Goal: Information Seeking & Learning: Find specific fact

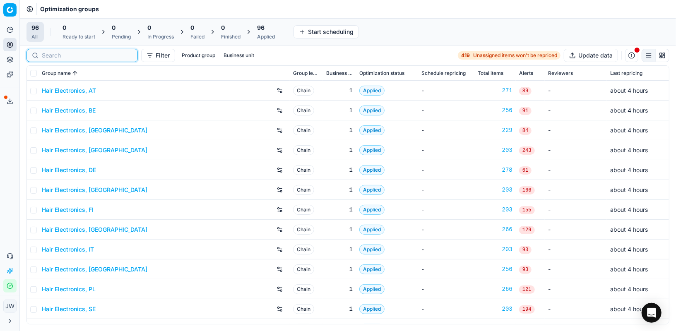
click at [55, 55] on input at bounding box center [87, 55] width 91 height 8
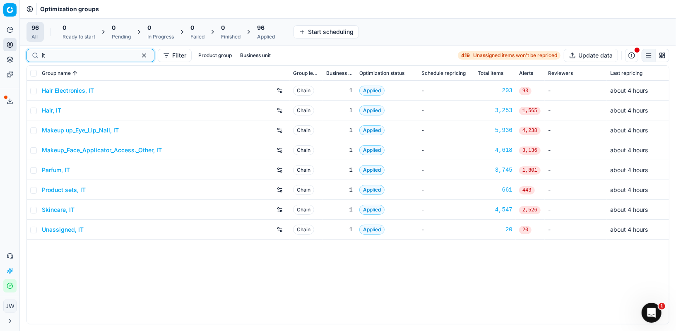
type input "it"
click at [58, 171] on link "Parfum, IT" at bounding box center [56, 170] width 28 height 8
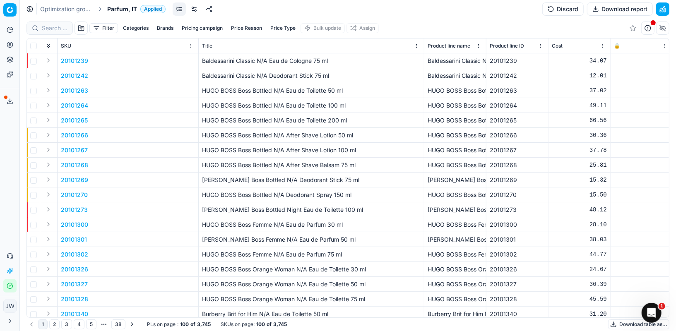
click at [55, 22] on div at bounding box center [49, 28] width 46 height 13
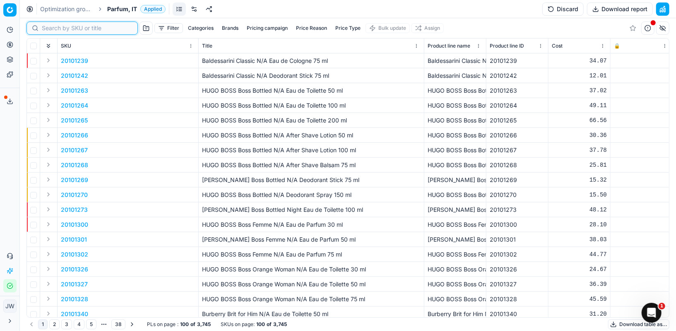
paste input "80000544-40"
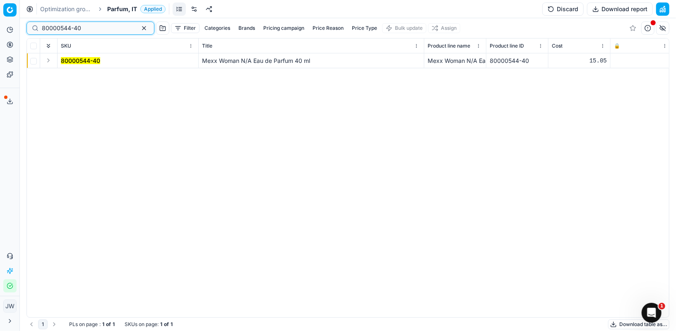
type input "80000544-40"
click at [51, 62] on button "Expand" at bounding box center [48, 60] width 10 height 10
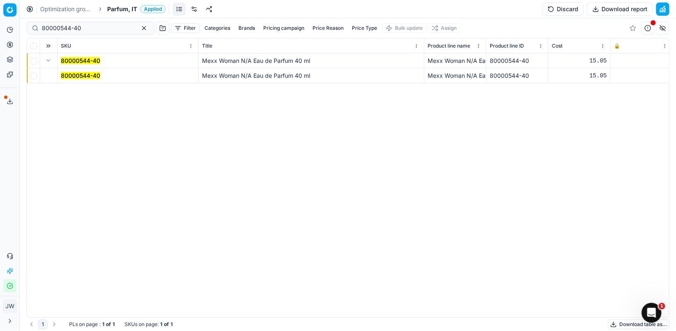
click at [70, 81] on td "80000544-40" at bounding box center [128, 75] width 141 height 15
click at [72, 77] on mark "80000544-40" at bounding box center [80, 75] width 39 height 7
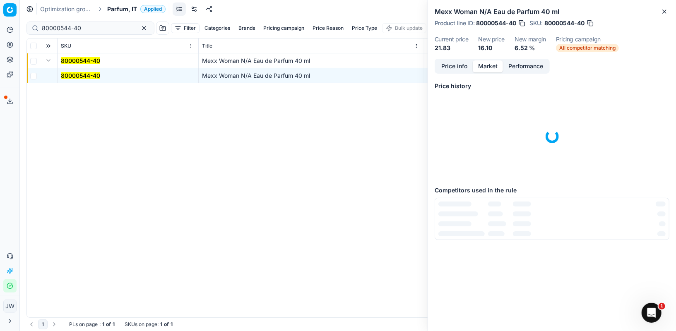
click at [490, 68] on button "Market" at bounding box center [487, 66] width 30 height 12
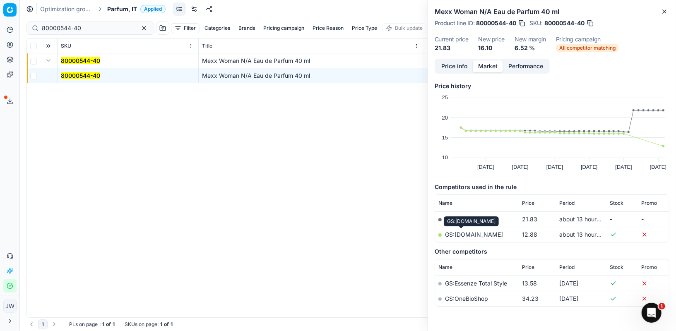
click at [465, 236] on link "GS:[DOMAIN_NAME]" at bounding box center [474, 234] width 58 height 7
